Goal: Find specific page/section: Find specific page/section

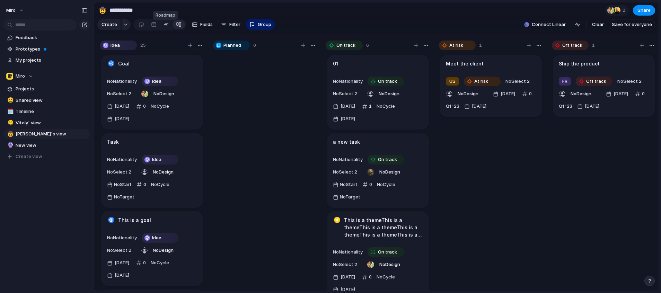
click at [163, 29] on div at bounding box center [166, 24] width 6 height 11
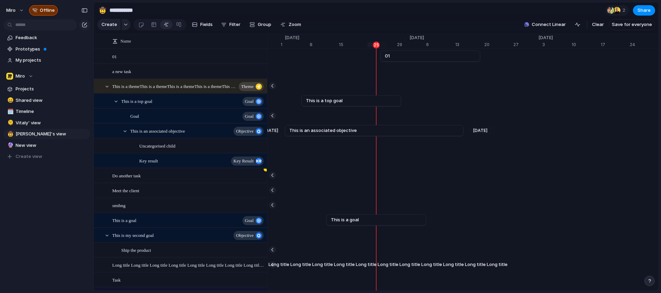
scroll to position [0, 4492]
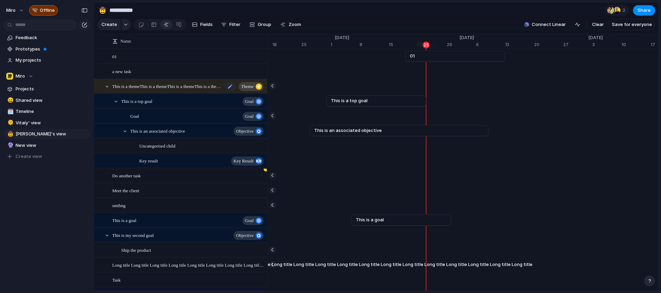
click at [177, 90] on span "This is a themeThis is a themeThis is a themeThis is a themeThis is a themeThis…" at bounding box center [167, 86] width 110 height 8
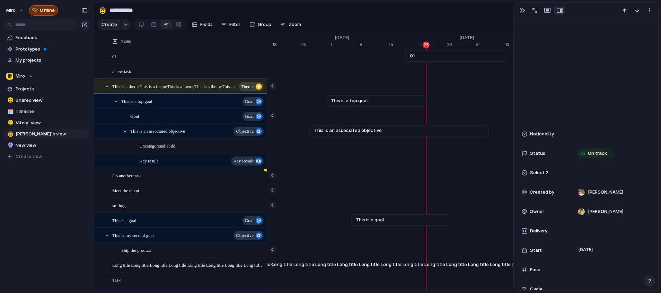
scroll to position [241, 0]
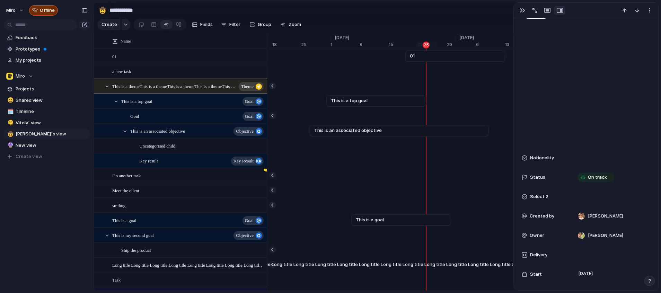
click at [181, 5] on input "**********" at bounding box center [148, 10] width 81 height 12
click at [523, 9] on div "button" at bounding box center [523, 11] width 6 height 6
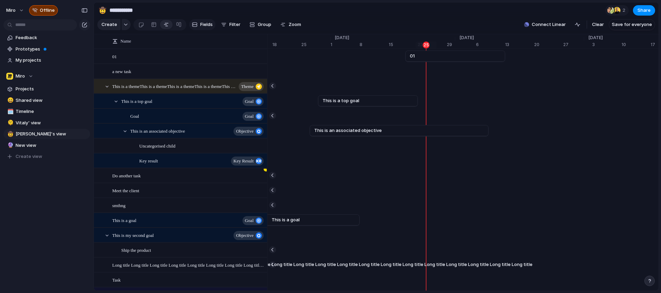
click at [203, 28] on span "Fields" at bounding box center [206, 24] width 12 height 7
